Goal: Transaction & Acquisition: Obtain resource

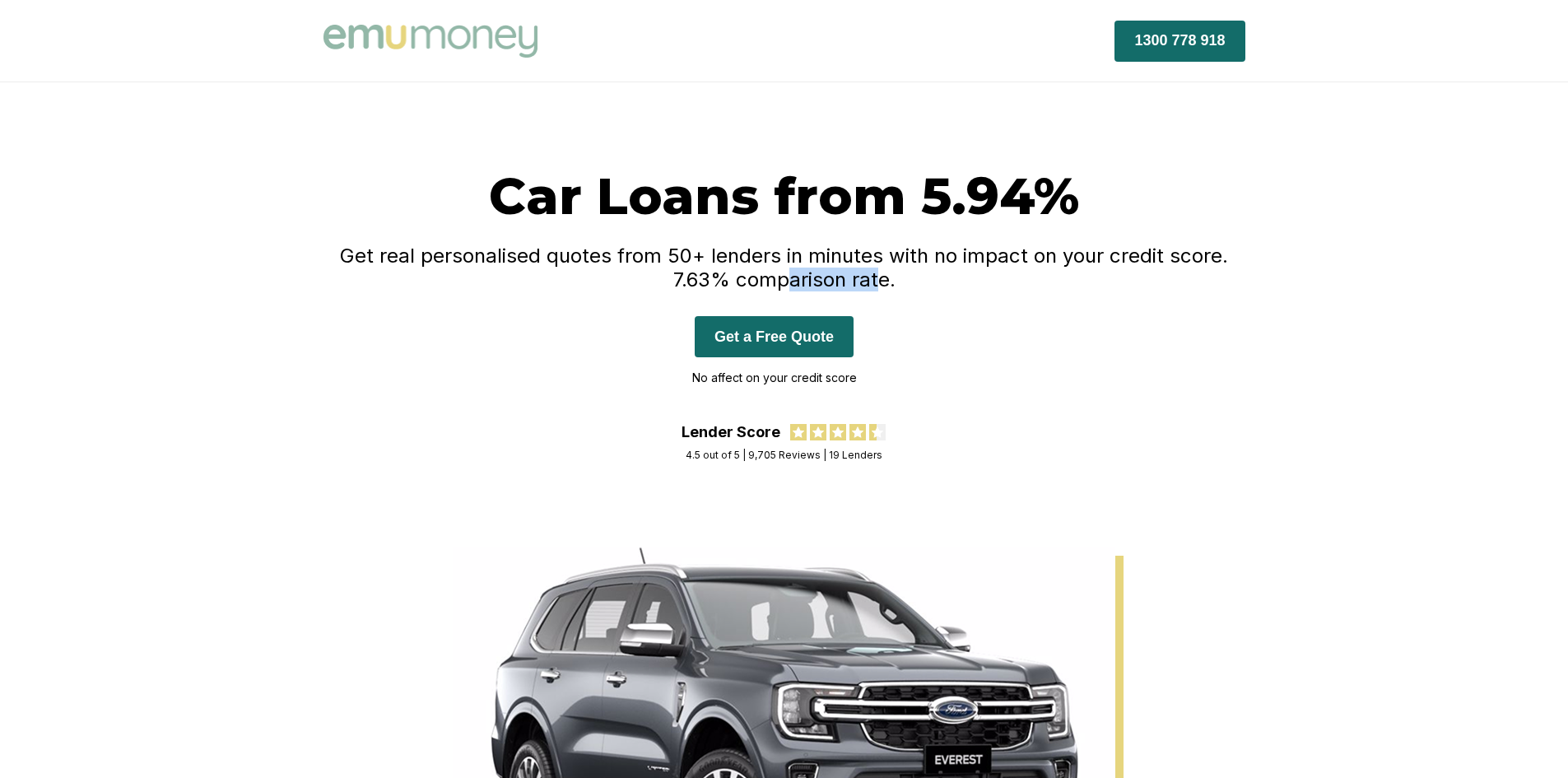
drag, startPoint x: 794, startPoint y: 270, endPoint x: 885, endPoint y: 286, distance: 92.4
click at [885, 286] on h4 "Get real personalised quotes from 50+ lenders in minutes with no impact on your…" at bounding box center [784, 267] width 922 height 48
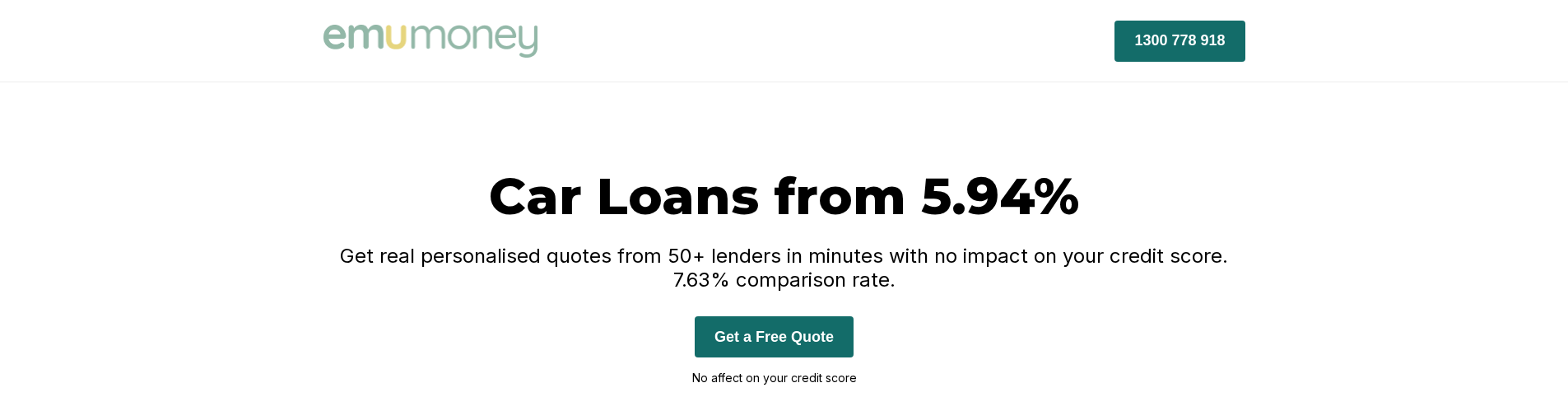
click at [1142, 189] on h1 "Car Loans from 5.94%" at bounding box center [784, 196] width 922 height 62
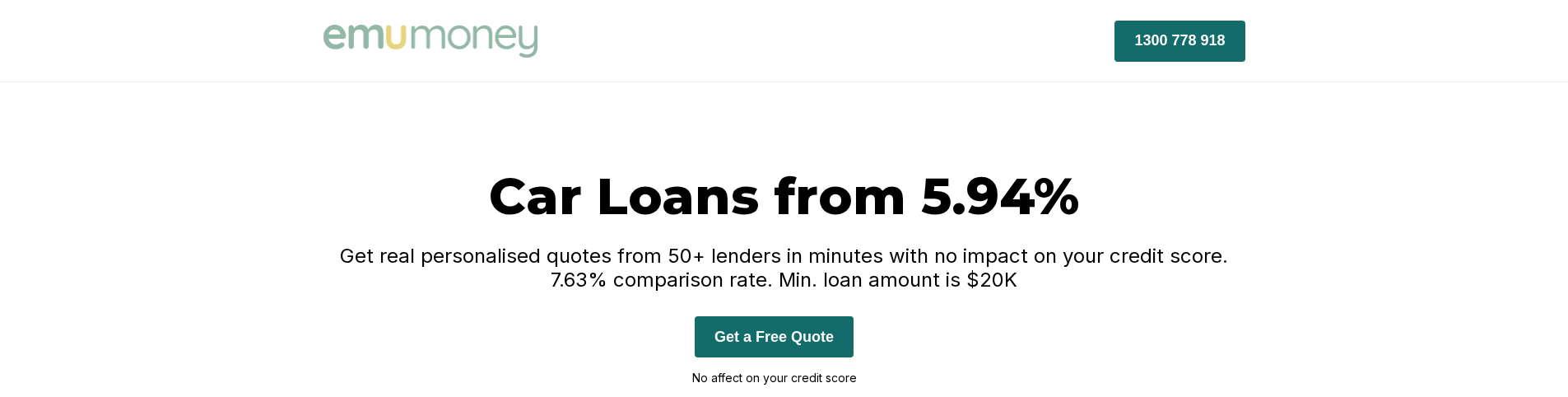
click at [1101, 314] on div "Car Loans from 5.94% Get real personalised quotes from 50+ lenders in minutes w…" at bounding box center [784, 294] width 922 height 259
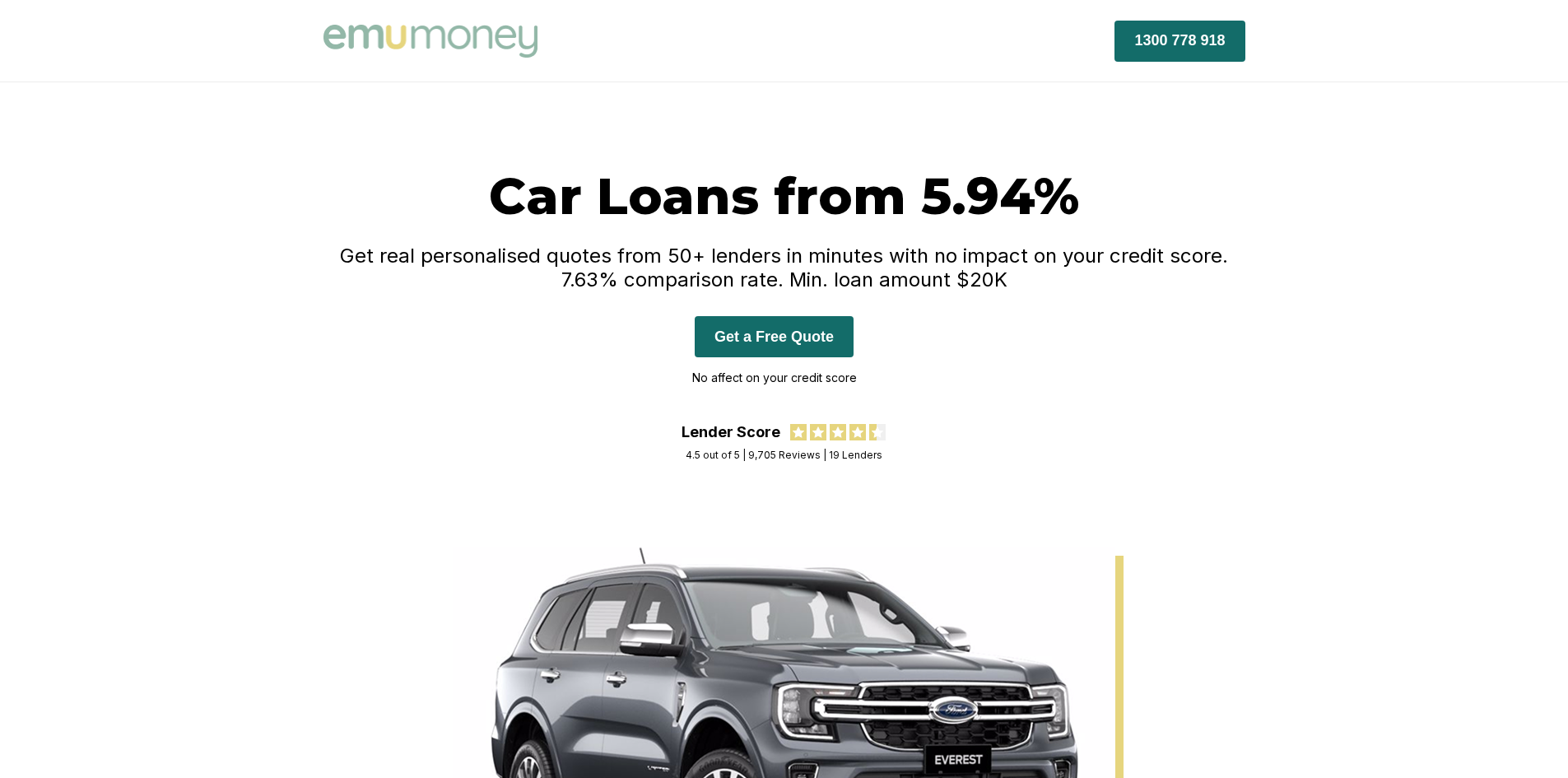
click at [1140, 308] on div "Car Loans from 5.94% Get real personalised quotes from 50+ lenders in minutes w…" at bounding box center [784, 294] width 922 height 259
click at [1012, 279] on h4 "Get real personalised quotes from 50+ lenders in minutes with no impact on your…" at bounding box center [784, 267] width 922 height 48
drag, startPoint x: 1025, startPoint y: 280, endPoint x: 798, endPoint y: 281, distance: 227.0
click at [798, 281] on h4 "Get real personalised quotes from 50+ lenders in minutes with no impact on your…" at bounding box center [784, 267] width 922 height 48
copy h4 "Min. loan amount $20K"
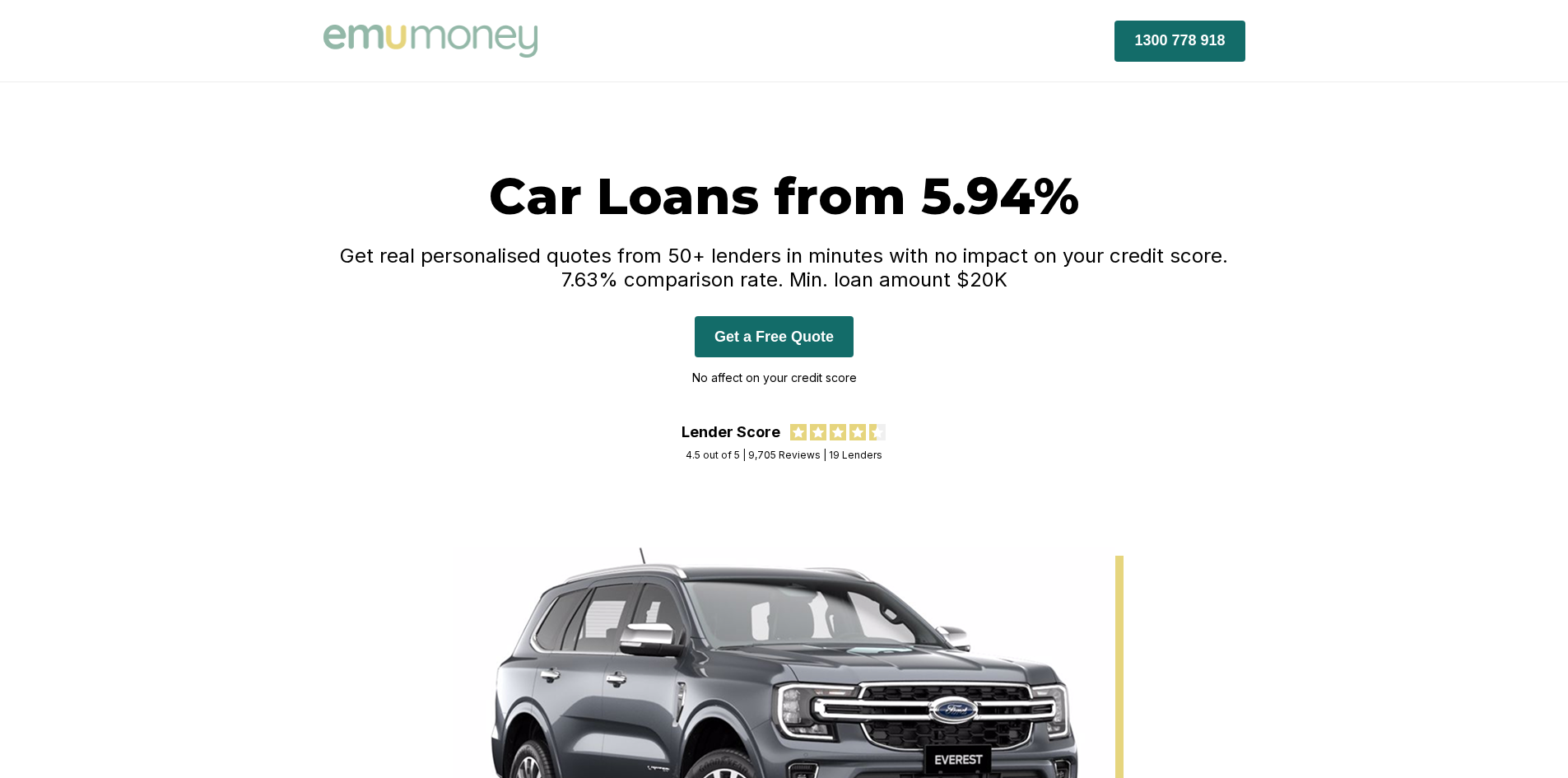
click at [909, 239] on div "Car Loans from 5.94% Get real personalised quotes from 50+ lenders in minutes w…" at bounding box center [784, 294] width 922 height 259
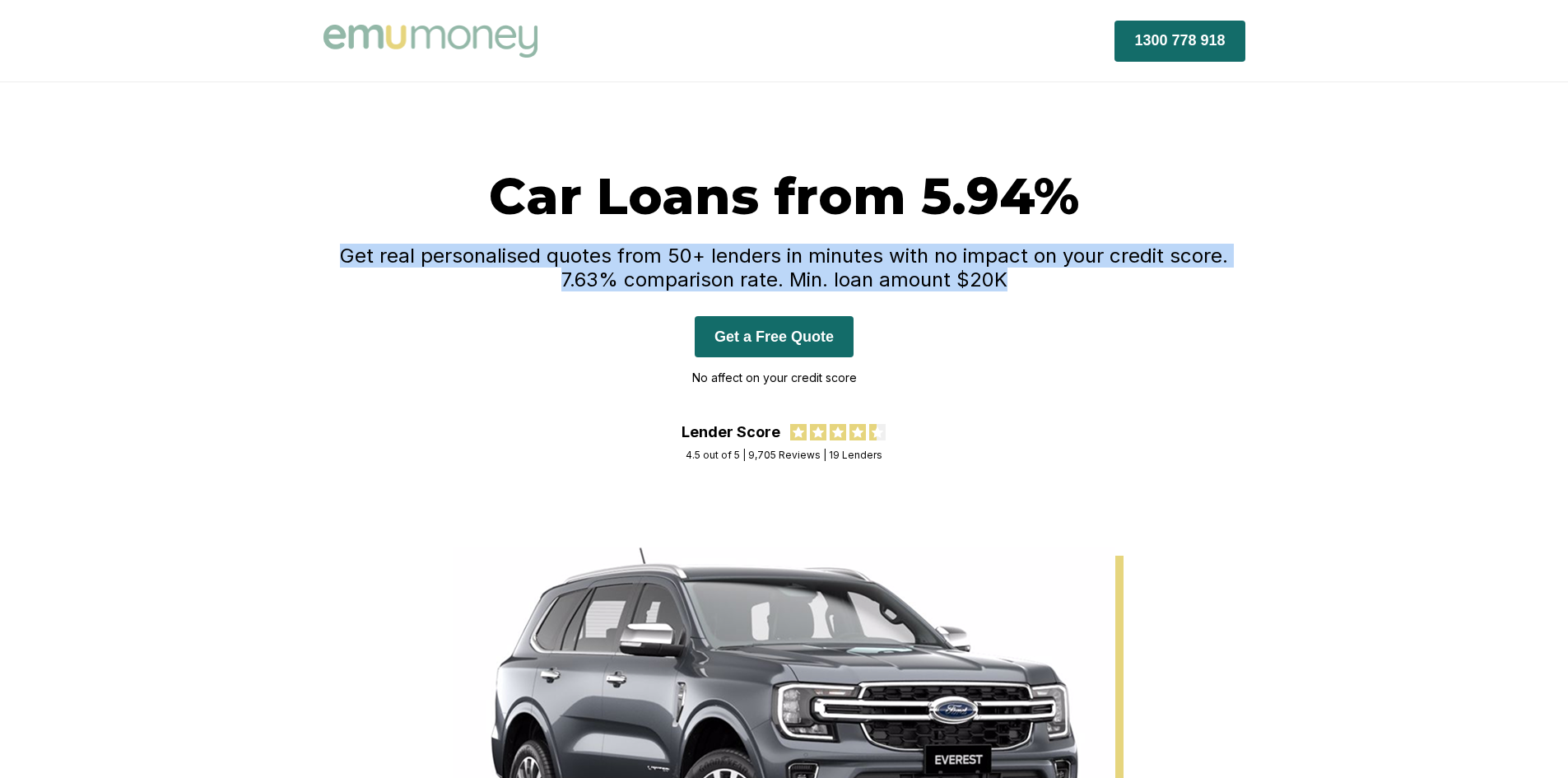
click at [909, 239] on div "Car Loans from 5.94% Get real personalised quotes from 50+ lenders in minutes w…" at bounding box center [784, 294] width 922 height 259
copy h4 "Get real personalised quotes from 50+ lenders in minutes with no impact on your…"
click at [1016, 282] on h4 "Get real personalised quotes from 50+ lenders in minutes with no impact on your…" at bounding box center [784, 267] width 922 height 48
click at [817, 283] on h4 "Get real personalised quotes from 50+ lenders in minutes with no impact on your…" at bounding box center [784, 267] width 922 height 48
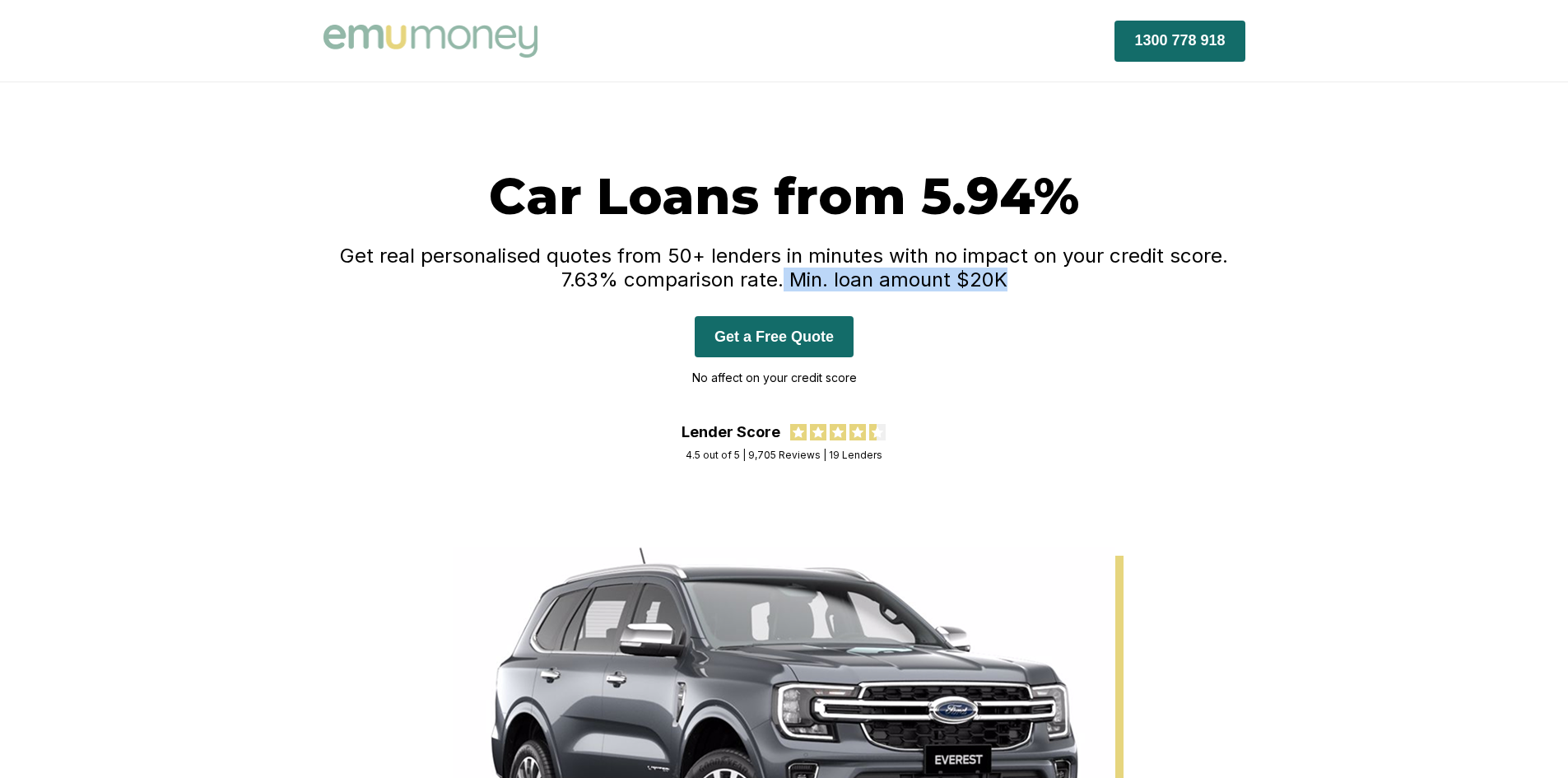
drag, startPoint x: 792, startPoint y: 275, endPoint x: 1018, endPoint y: 279, distance: 226.0
click at [1018, 279] on h4 "Get real personalised quotes from 50+ lenders in minutes with no impact on your…" at bounding box center [784, 267] width 922 height 48
copy h4 "Min. loan amount $20K"
click at [819, 342] on button "Get a Free Quote" at bounding box center [774, 337] width 159 height 41
click at [1105, 270] on h4 "Get real personalised quotes from 50+ lenders in minutes with no impact on your…" at bounding box center [784, 267] width 922 height 48
